Goal: Navigation & Orientation: Find specific page/section

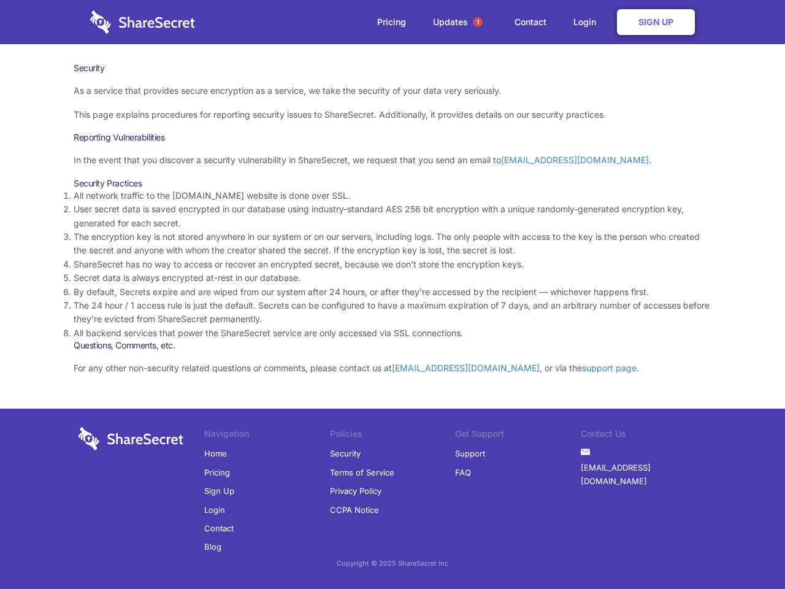
click at [393, 294] on li "By default, Secrets expire and are wiped from our system after 24 hours, or aft…" at bounding box center [393, 291] width 638 height 13
click at [478, 22] on span "1" at bounding box center [478, 22] width 10 height 10
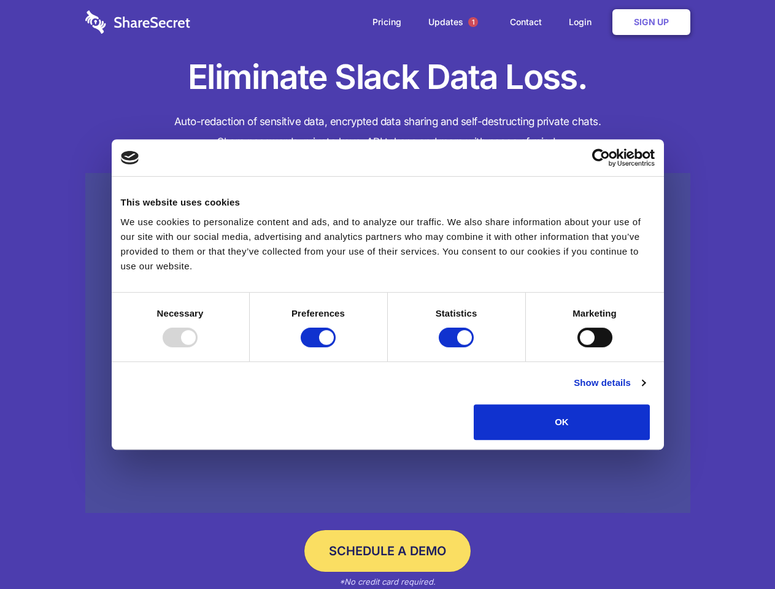
click at [198, 347] on div at bounding box center [180, 338] width 35 height 20
click at [336, 347] on input "Preferences" at bounding box center [318, 338] width 35 height 20
checkbox input "false"
click at [458, 347] on input "Statistics" at bounding box center [456, 338] width 35 height 20
checkbox input "false"
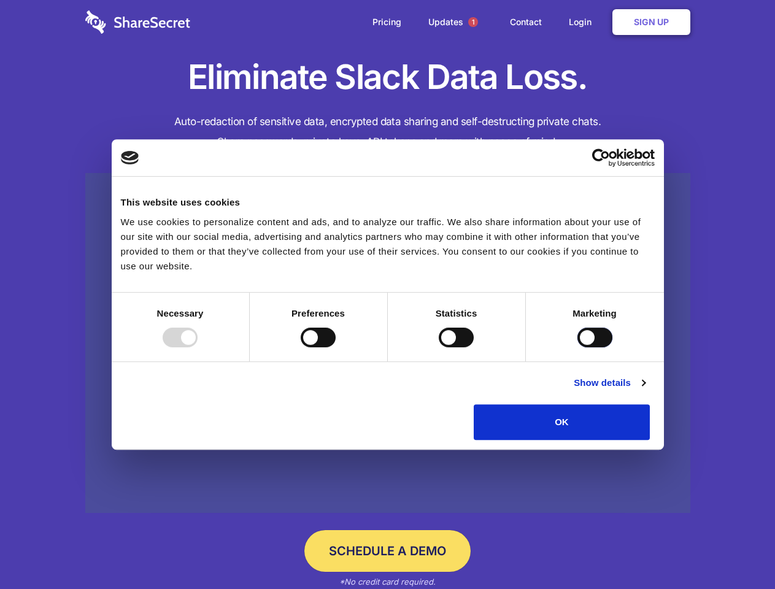
click at [577, 347] on input "Marketing" at bounding box center [594, 338] width 35 height 20
checkbox input "true"
click at [645, 390] on link "Show details" at bounding box center [609, 382] width 71 height 15
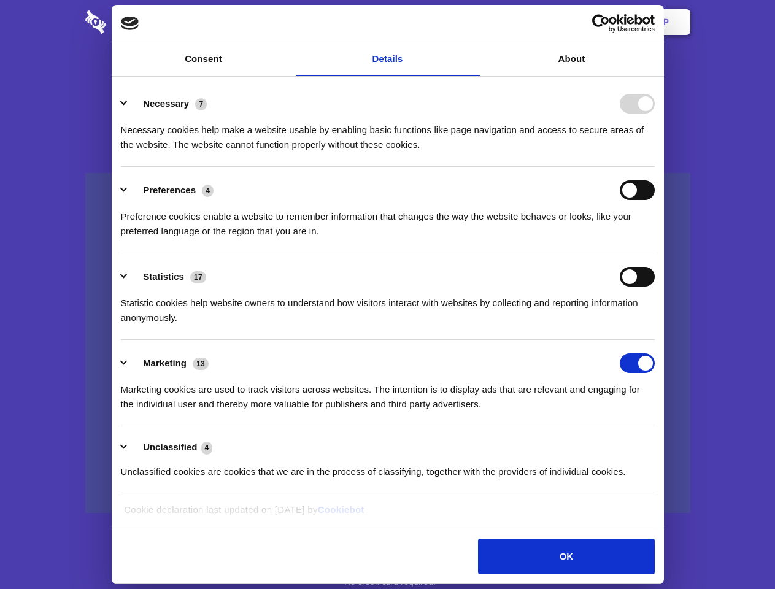
click at [655, 167] on li "Necessary 7 Necessary cookies help make a website usable by enabling basic func…" at bounding box center [388, 123] width 534 height 87
click at [472, 22] on span "1" at bounding box center [473, 22] width 10 height 10
